Goal: Navigation & Orientation: Understand site structure

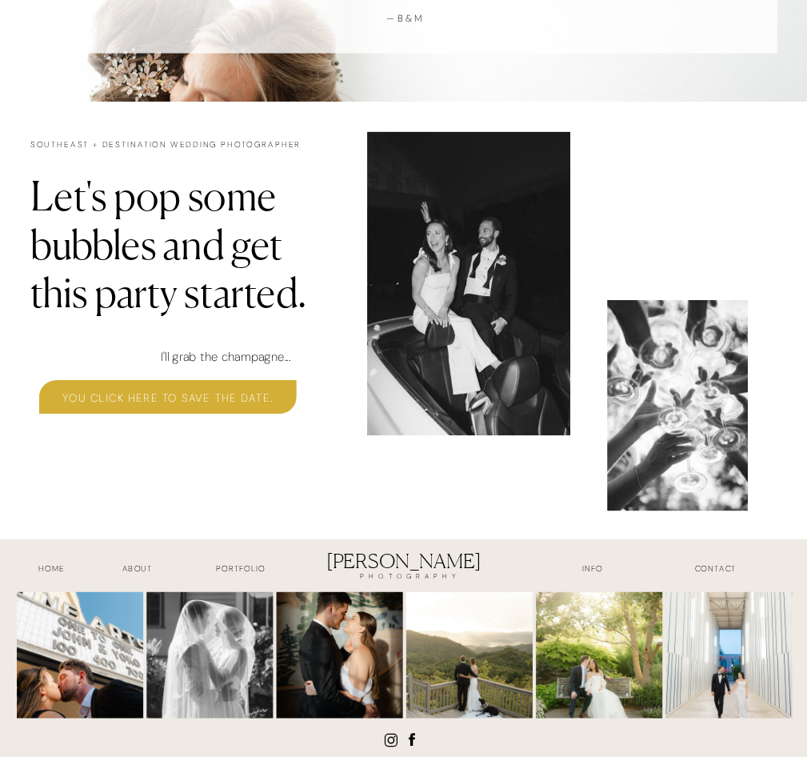
scroll to position [4020, 0]
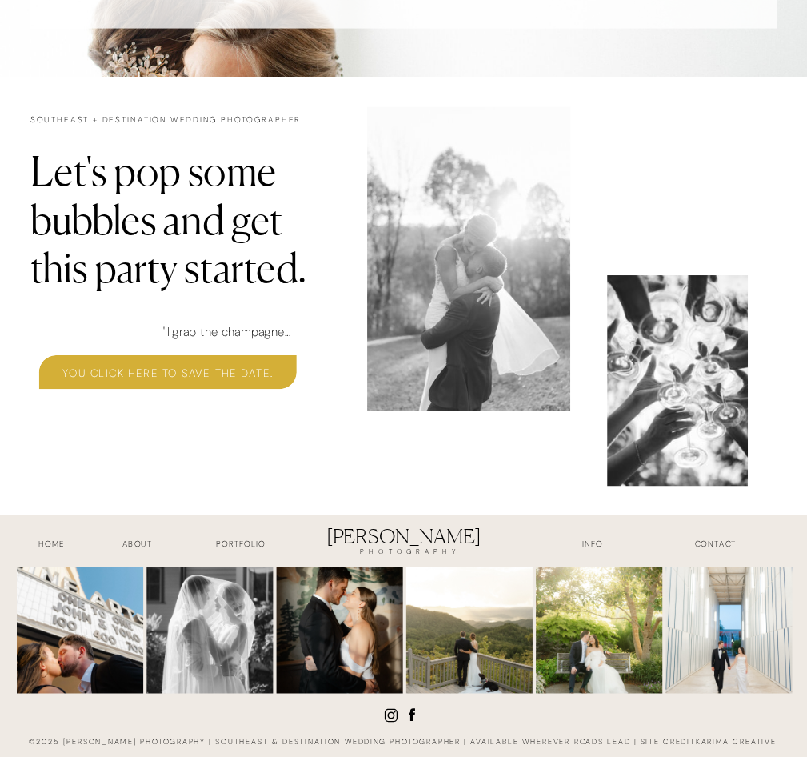
click at [727, 546] on h3 "contact" at bounding box center [715, 545] width 99 height 15
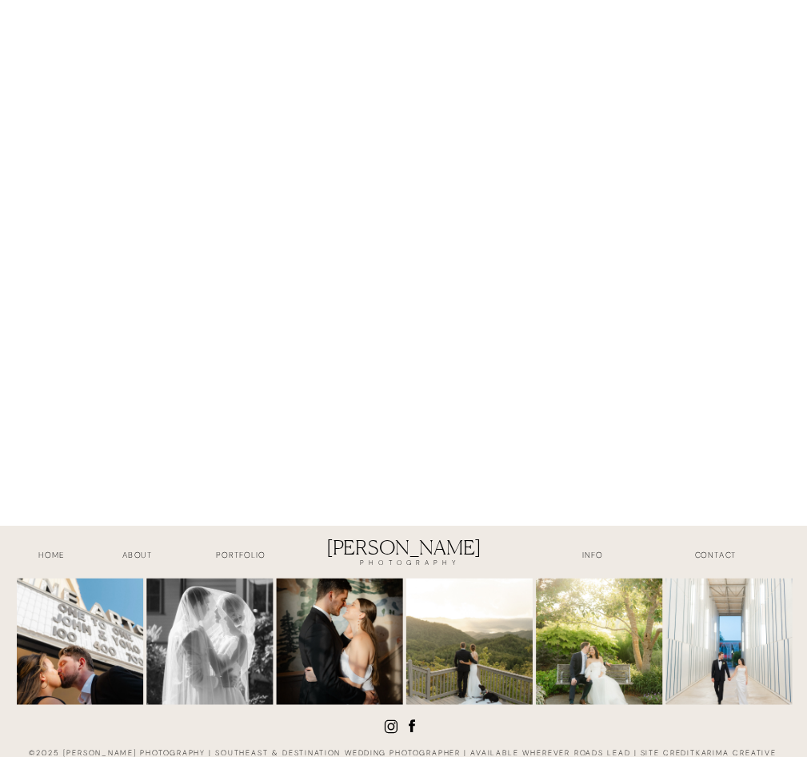
scroll to position [1406, 0]
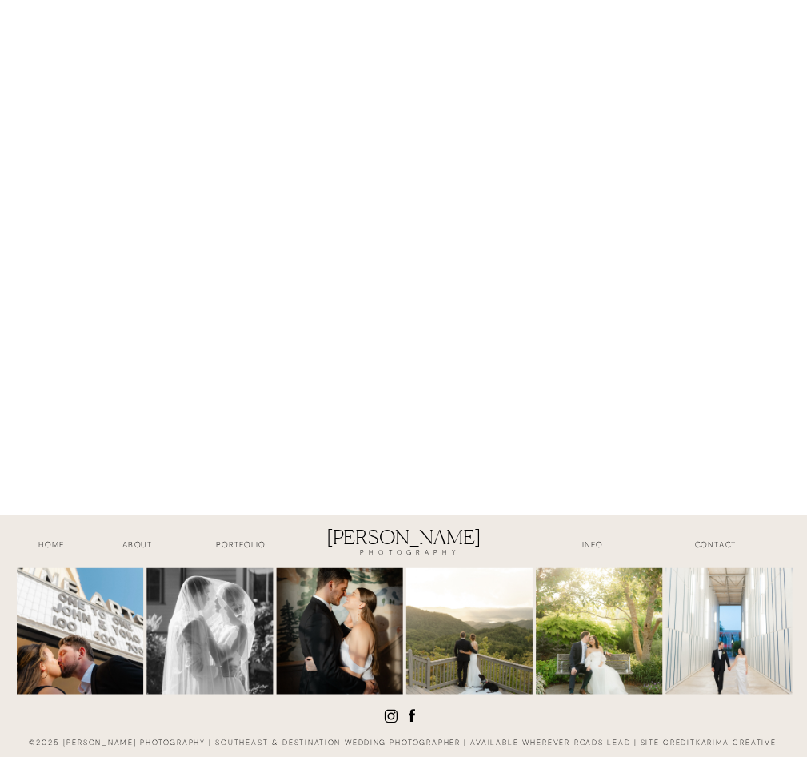
click at [138, 546] on h3 "about" at bounding box center [136, 545] width 67 height 15
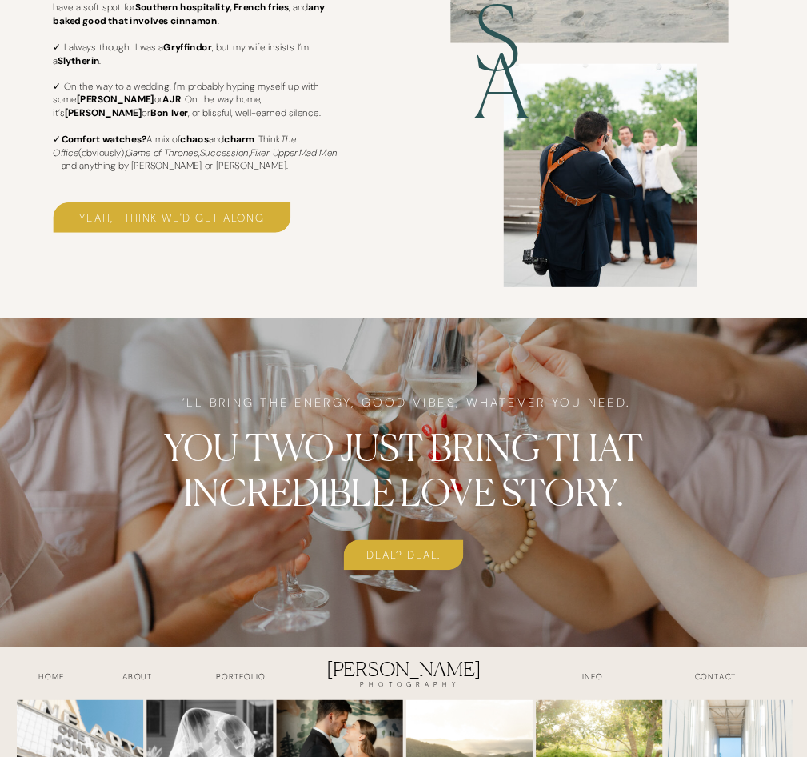
scroll to position [3253, 0]
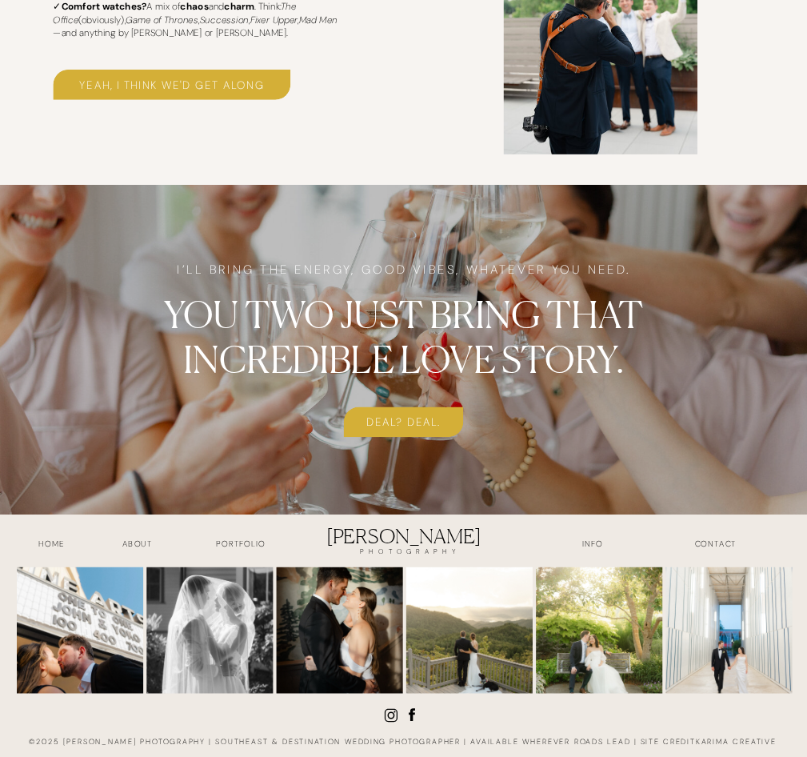
click at [592, 545] on h3 "INFO" at bounding box center [592, 545] width 67 height 15
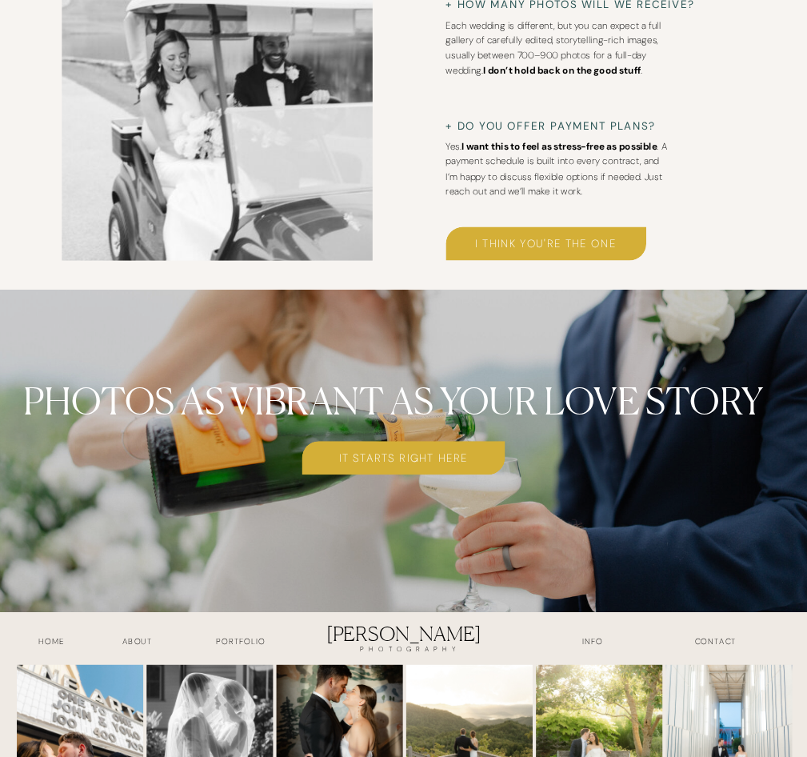
scroll to position [5278, 0]
